Goal: Task Accomplishment & Management: Use online tool/utility

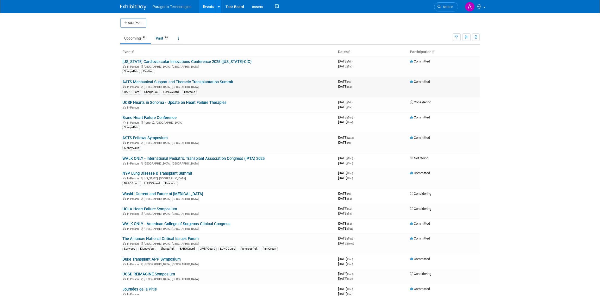
click at [183, 82] on link "AATS Mechanical Support and Thoracic Transplantation Summit" at bounding box center [177, 82] width 111 height 5
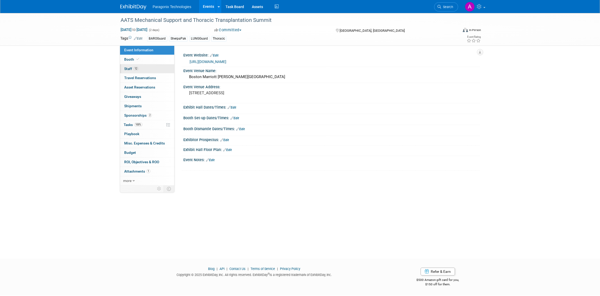
click at [129, 67] on span "Staff 12" at bounding box center [131, 69] width 14 height 4
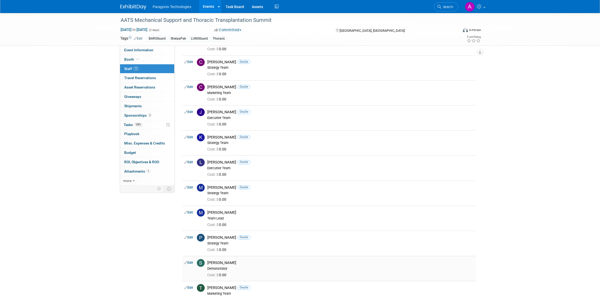
scroll to position [2, 0]
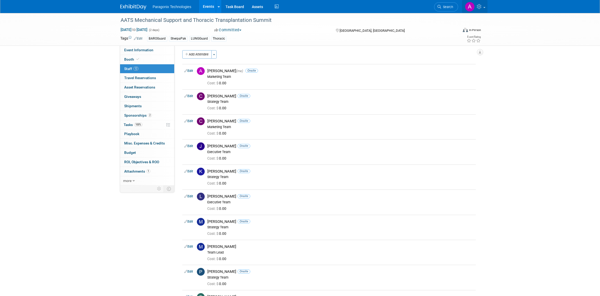
click at [485, 7] on span at bounding box center [484, 7] width 2 height 1
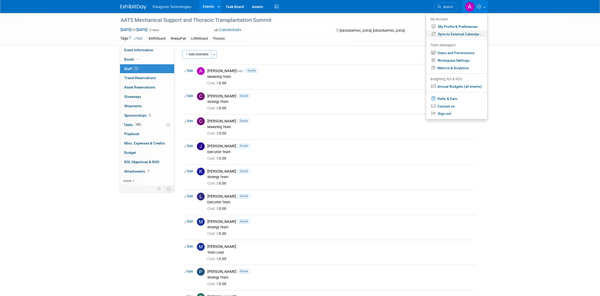
click at [455, 33] on link "Sync to External Calendar..." at bounding box center [456, 34] width 61 height 8
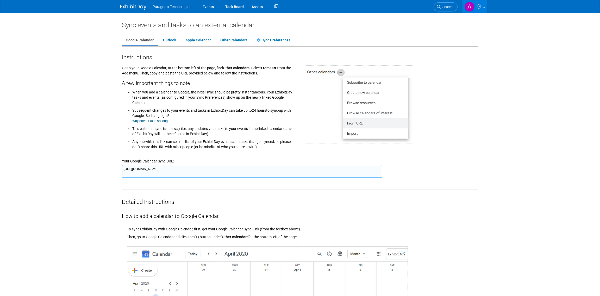
drag, startPoint x: 355, startPoint y: 169, endPoint x: 89, endPoint y: 167, distance: 266.1
click at [89, 166] on body "Paragonix Technologies Events Task Board Assets Activity Feed ." at bounding box center [300, 148] width 600 height 296
click at [171, 40] on link "Outlook" at bounding box center [169, 40] width 21 height 10
